Goal: Information Seeking & Learning: Understand process/instructions

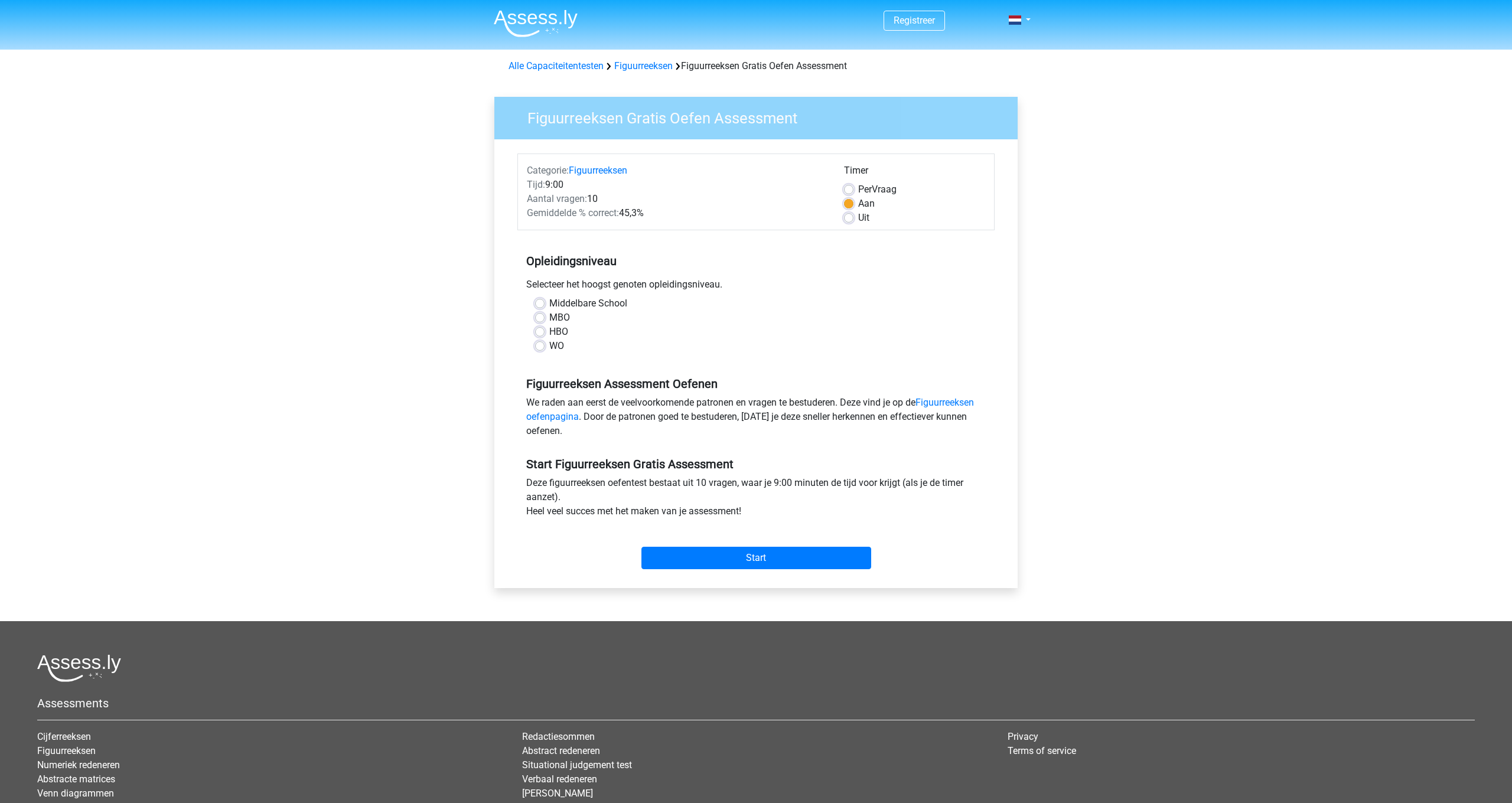
click at [549, 334] on label "HBO" at bounding box center [559, 331] width 19 height 14
click at [540, 334] on input "HBO" at bounding box center [539, 330] width 9 height 12
radio input "true"
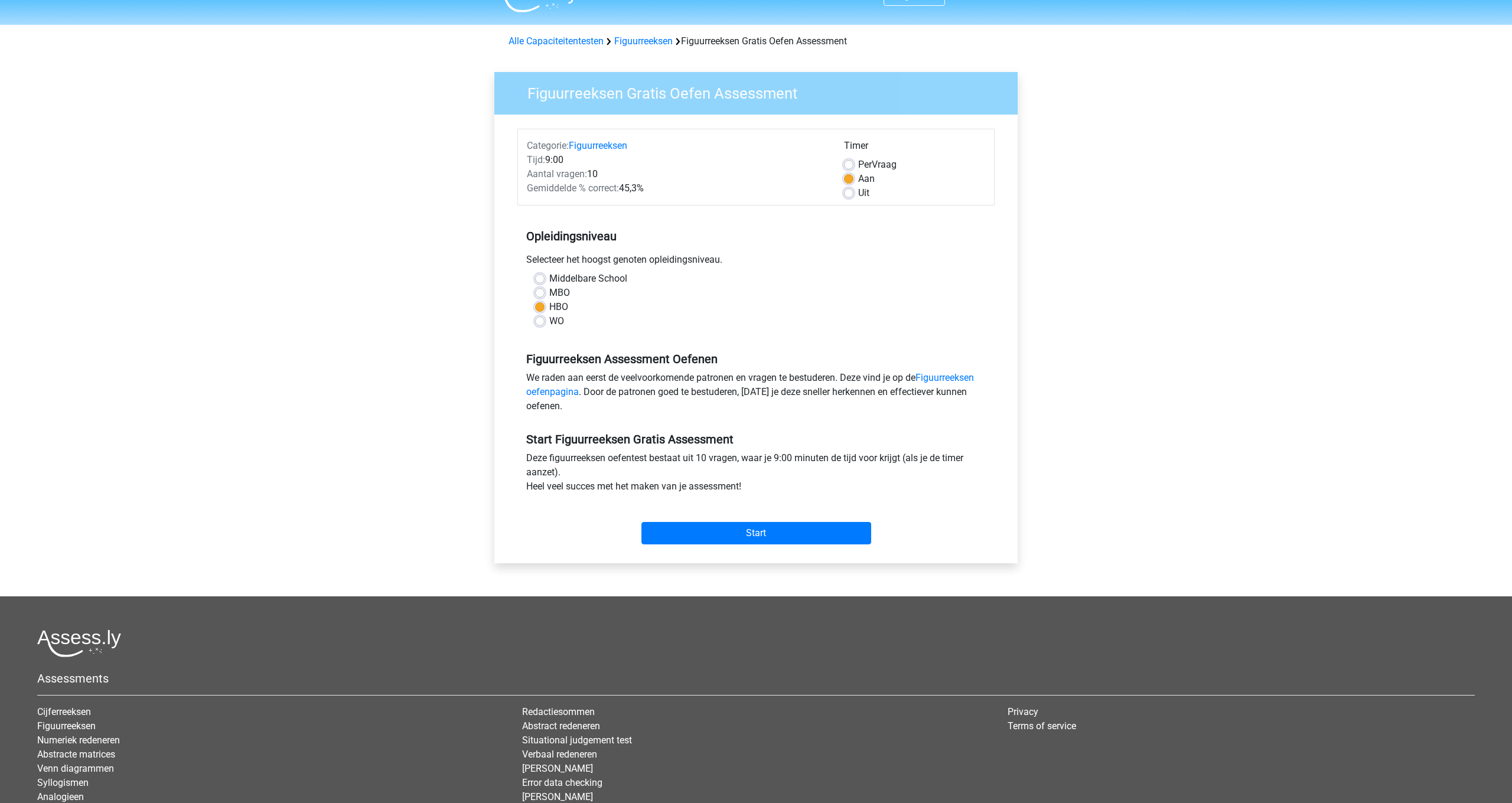
scroll to position [25, 0]
click at [939, 380] on link "Figuurreeksen oefenpagina" at bounding box center [750, 384] width 448 height 25
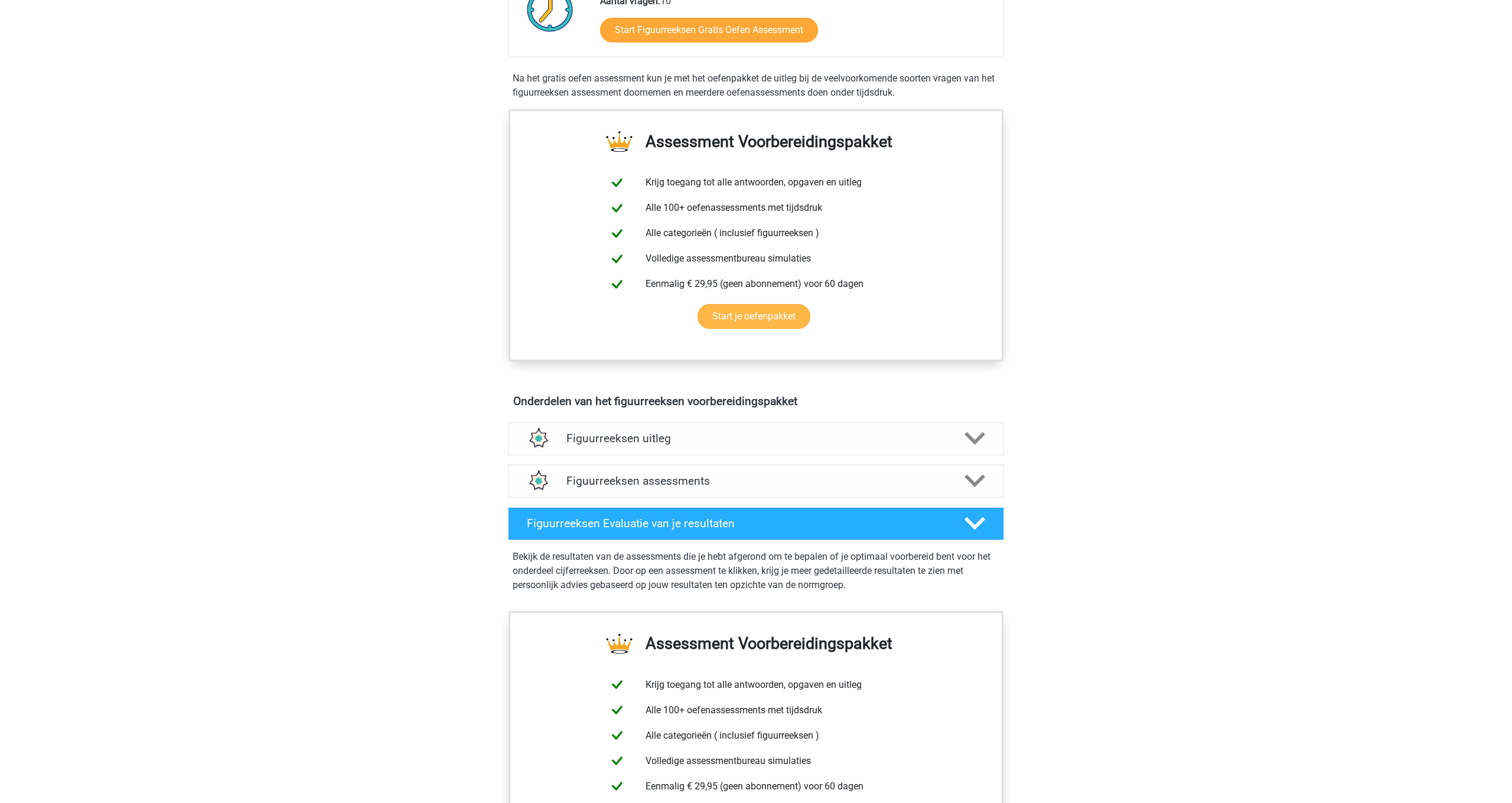
scroll to position [366, 0]
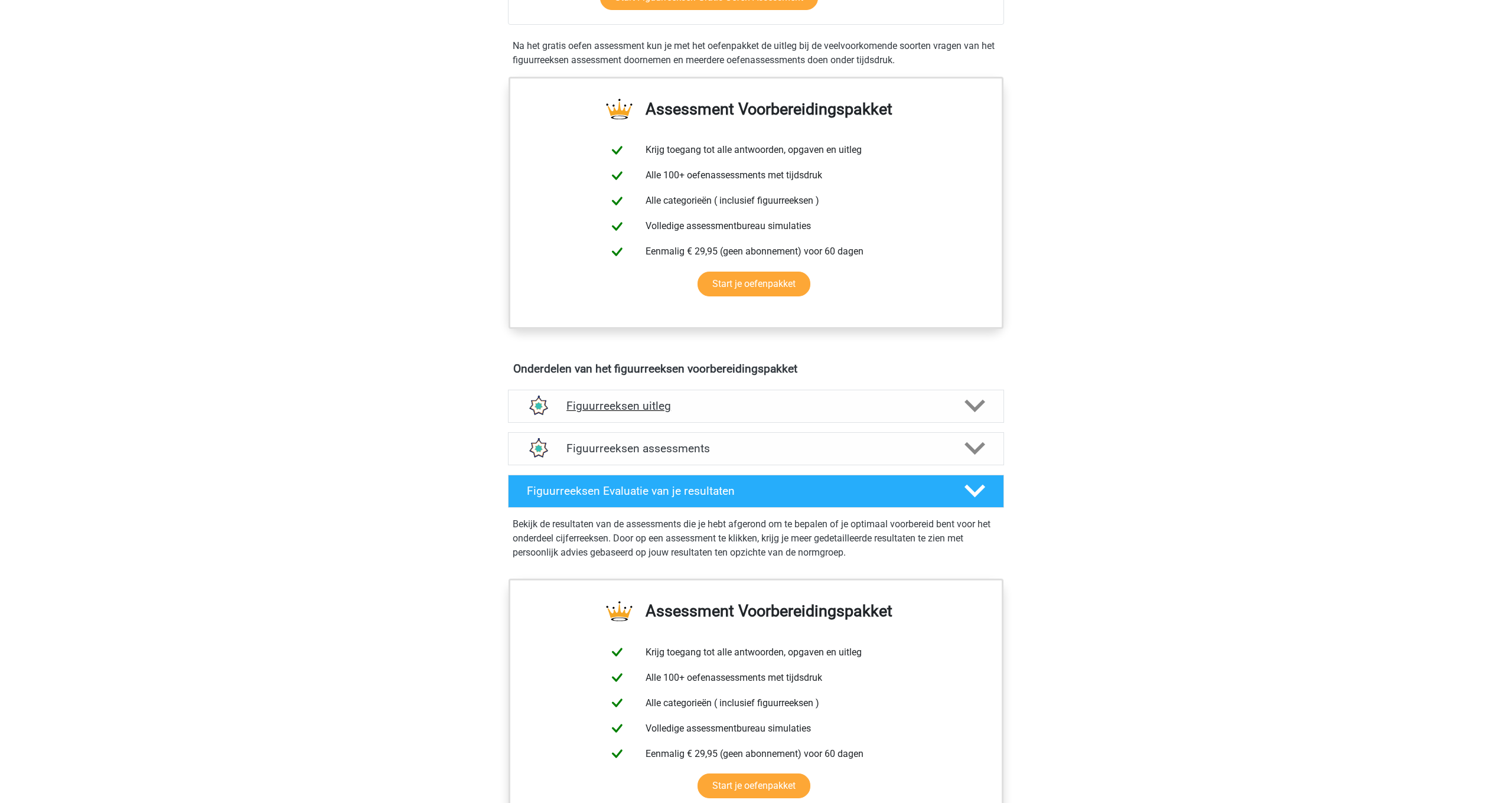
click at [965, 406] on icon at bounding box center [974, 405] width 20 height 20
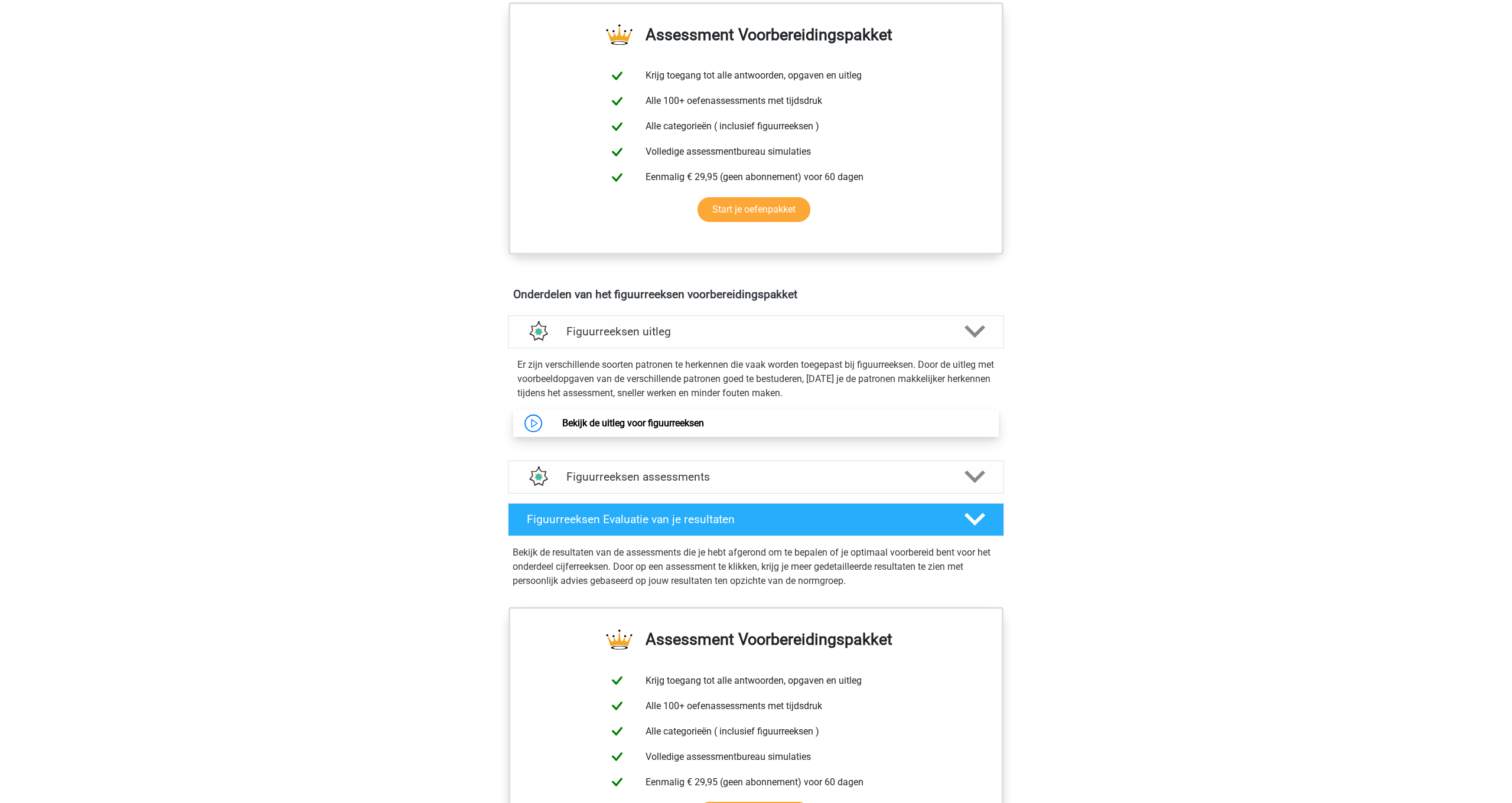
scroll to position [441, 0]
click at [676, 421] on link "Bekijk de uitleg voor figuurreeksen" at bounding box center [633, 423] width 142 height 11
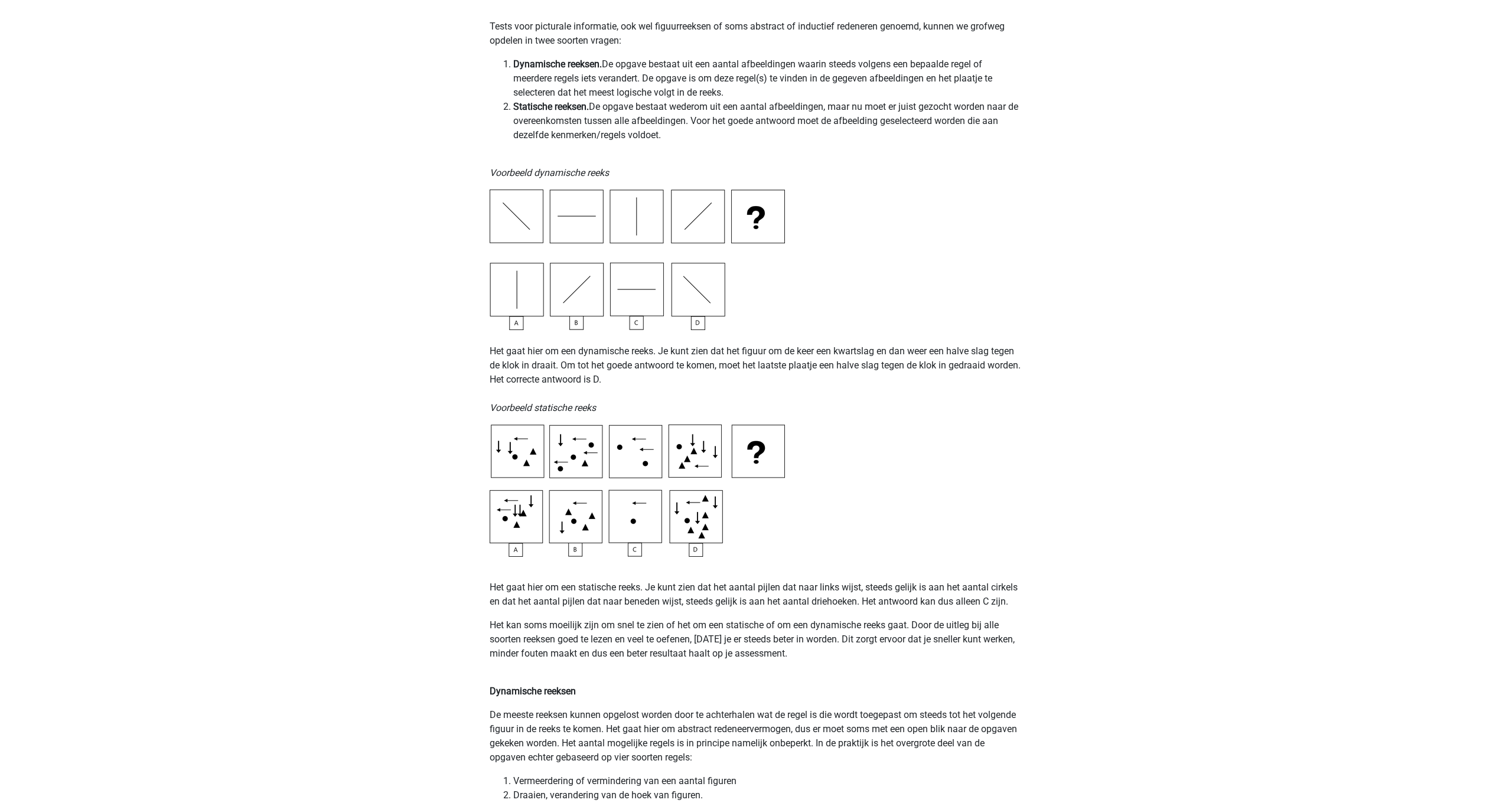
scroll to position [256, 0]
